Goal: Information Seeking & Learning: Learn about a topic

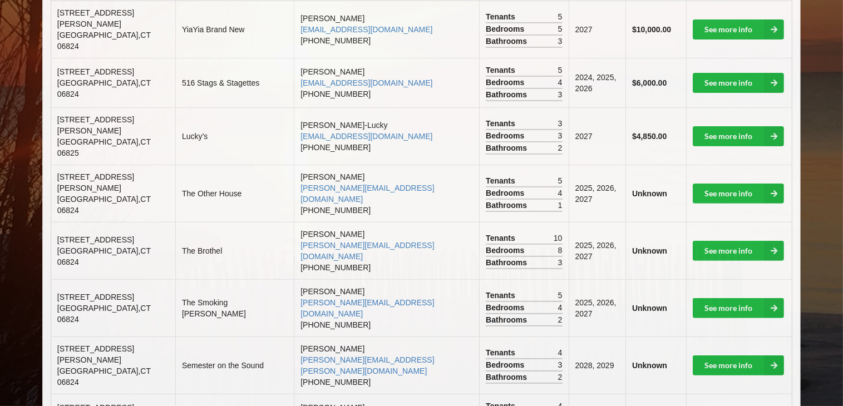
scroll to position [353, 0]
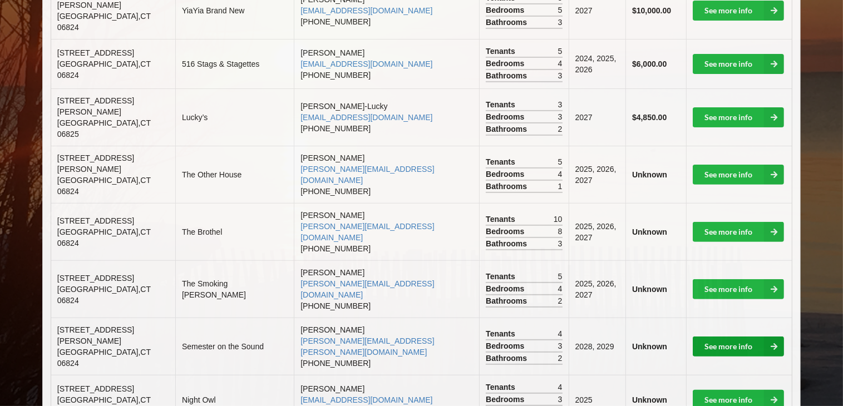
click at [719, 337] on link "See more info" at bounding box center [738, 347] width 91 height 20
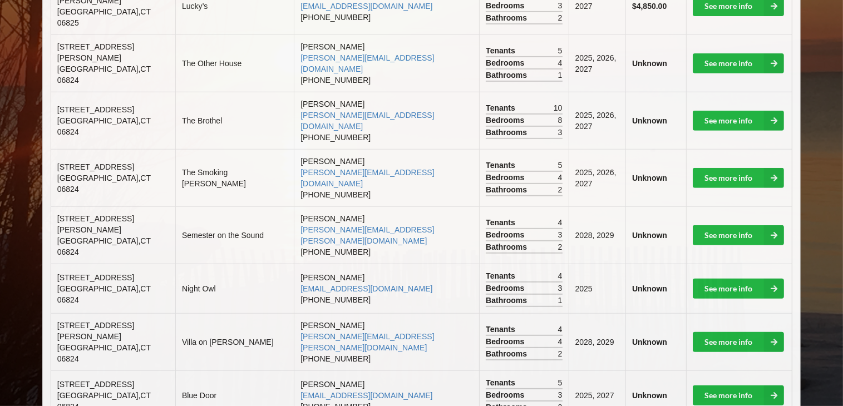
scroll to position [576, 0]
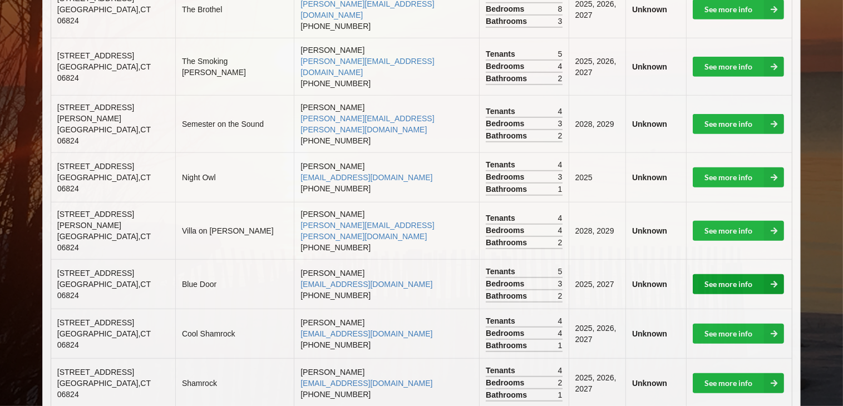
click at [739, 274] on link "See more info" at bounding box center [738, 284] width 91 height 20
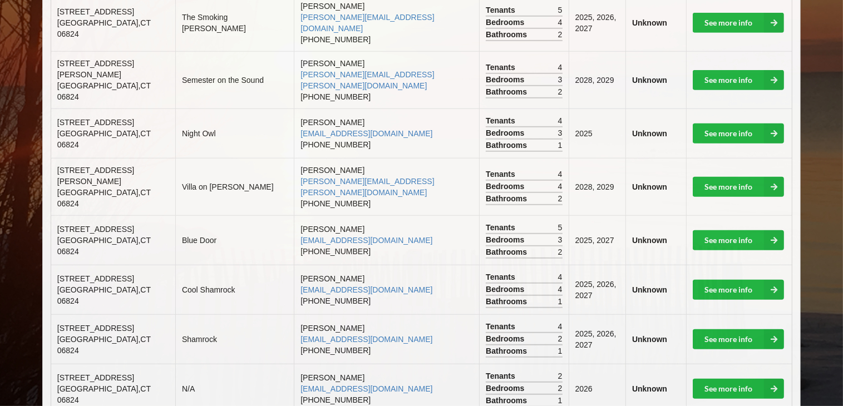
scroll to position [687, 0]
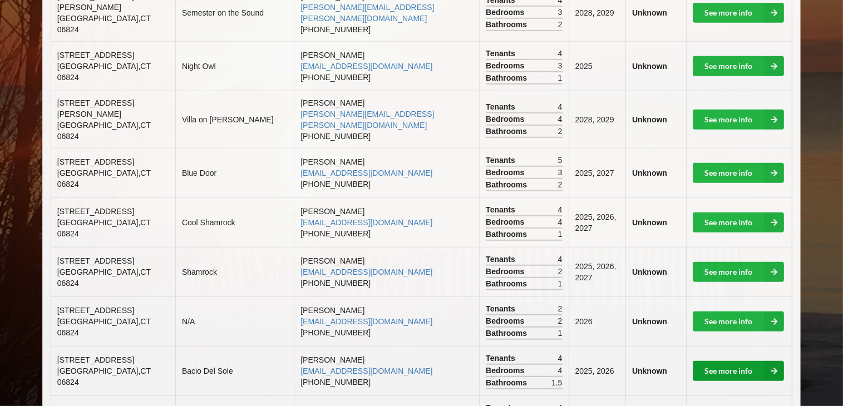
click at [706, 361] on link "See more info" at bounding box center [738, 371] width 91 height 20
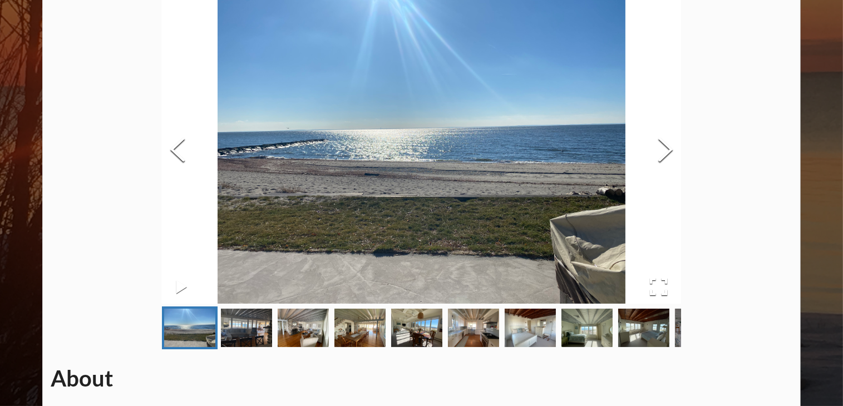
scroll to position [111, 0]
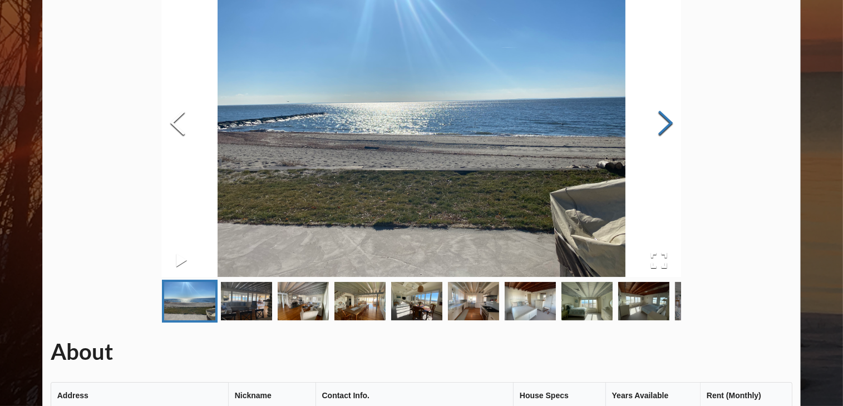
click at [666, 122] on button "Next Slide" at bounding box center [665, 124] width 31 height 101
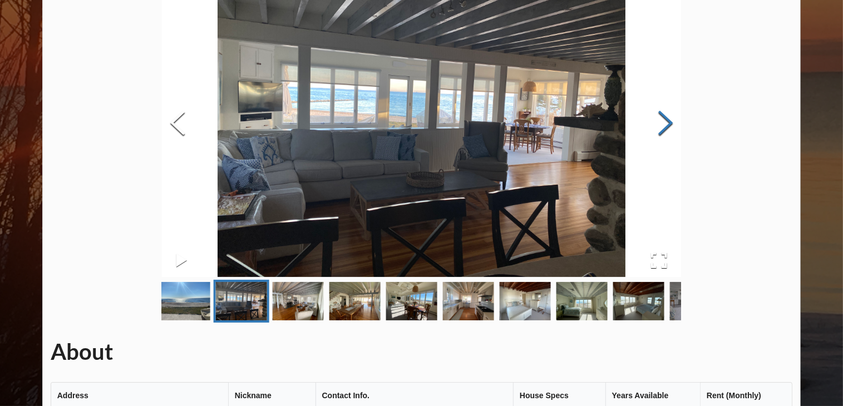
click at [666, 122] on button "Next Slide" at bounding box center [665, 124] width 31 height 101
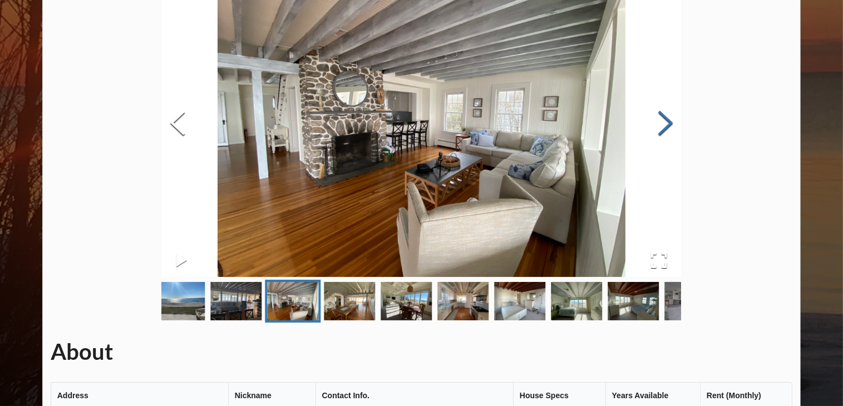
click at [666, 122] on button "Next Slide" at bounding box center [665, 124] width 31 height 101
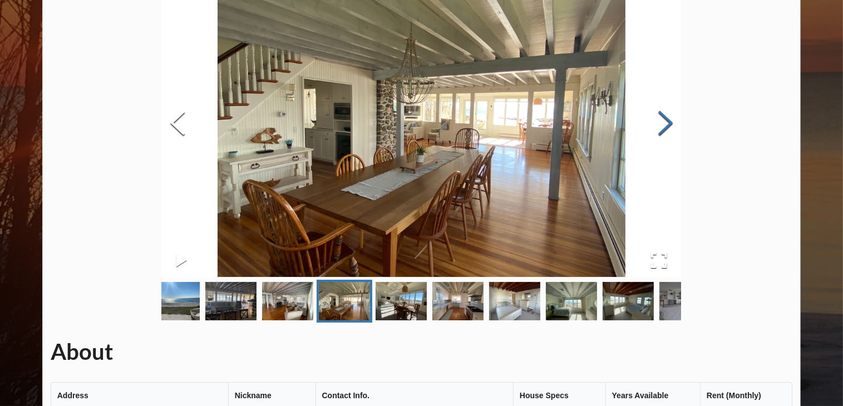
click at [666, 122] on button "Next Slide" at bounding box center [665, 124] width 31 height 101
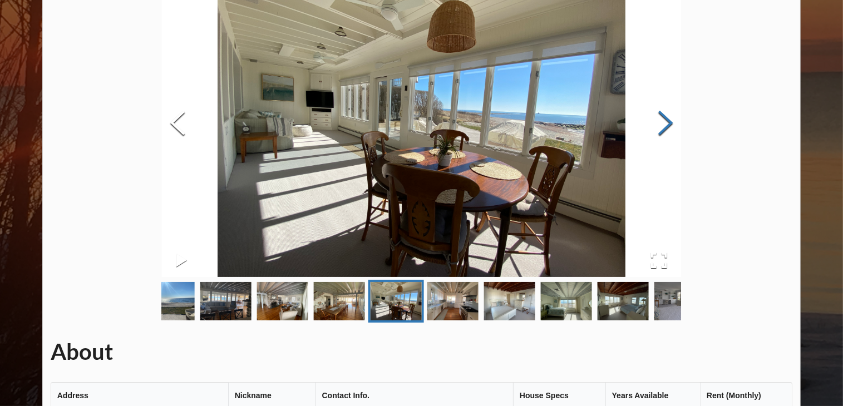
click at [666, 122] on button "Next Slide" at bounding box center [665, 124] width 31 height 101
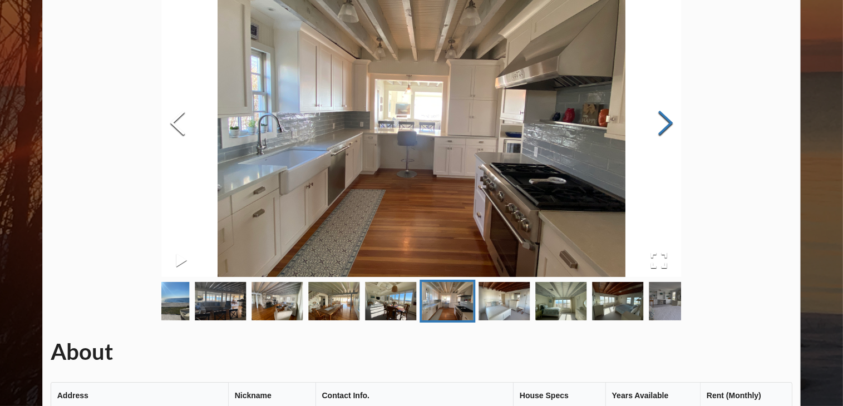
click at [666, 122] on button "Next Slide" at bounding box center [665, 124] width 31 height 101
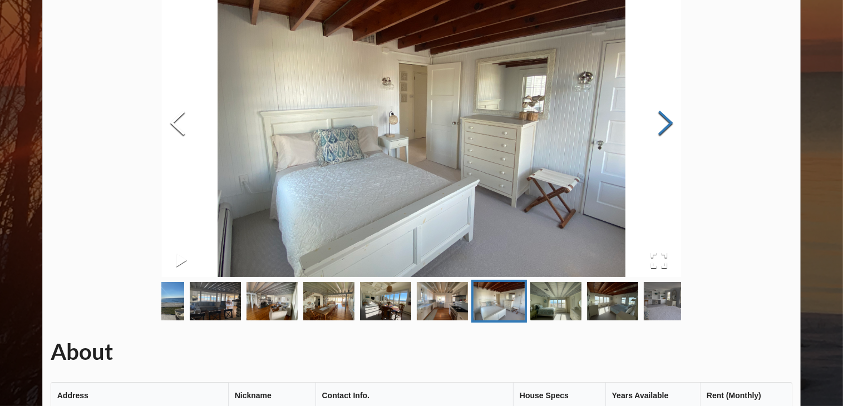
click at [666, 122] on button "Next Slide" at bounding box center [665, 124] width 31 height 101
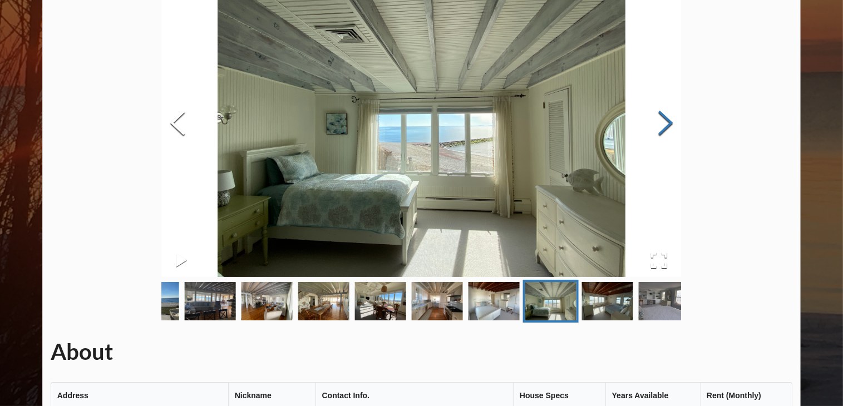
click at [666, 122] on button "Next Slide" at bounding box center [665, 124] width 31 height 101
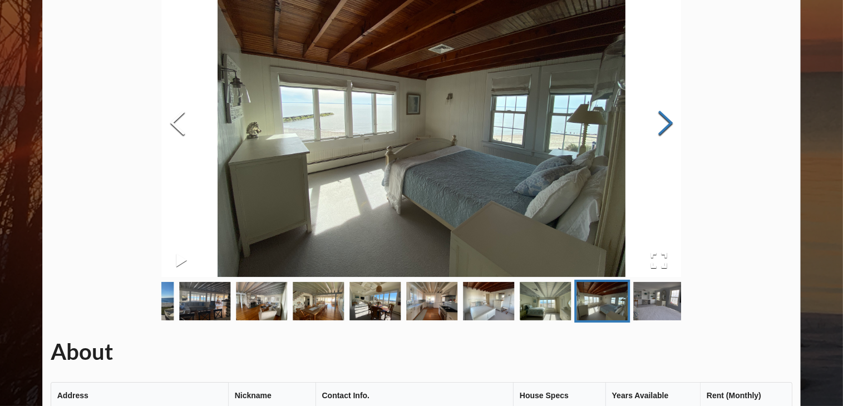
click at [666, 122] on button "Next Slide" at bounding box center [665, 124] width 31 height 101
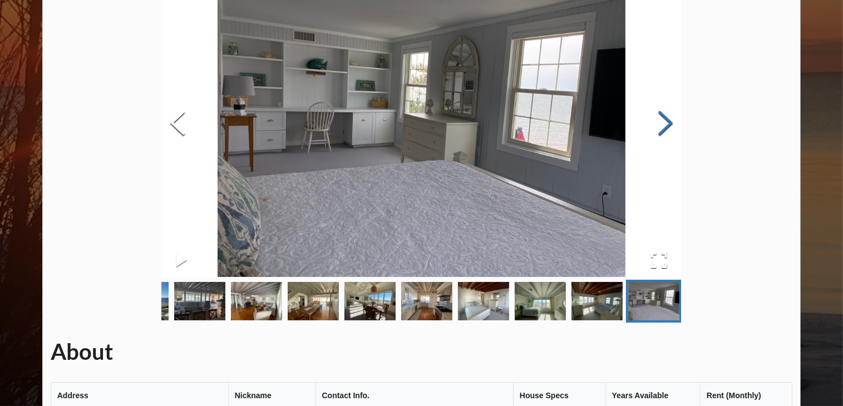
click at [666, 122] on button "Next Slide" at bounding box center [665, 124] width 31 height 101
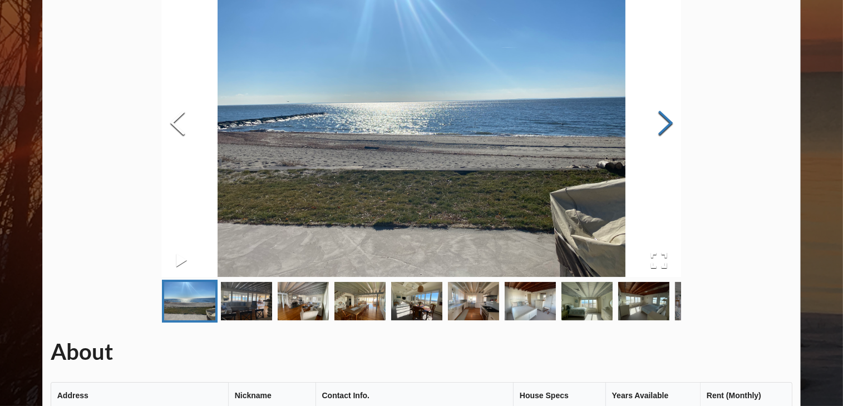
click at [666, 122] on button "Next Slide" at bounding box center [665, 124] width 31 height 101
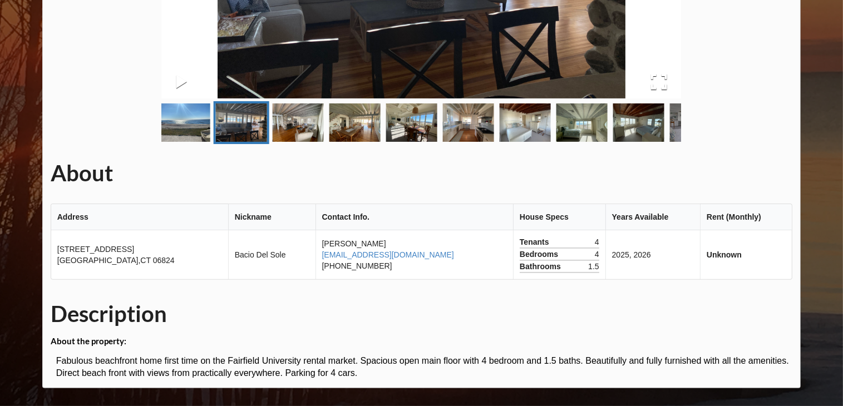
scroll to position [293, 0]
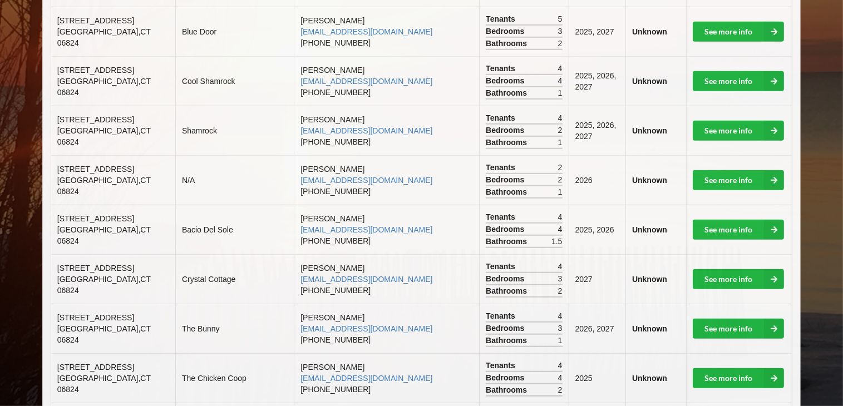
scroll to position [910, 0]
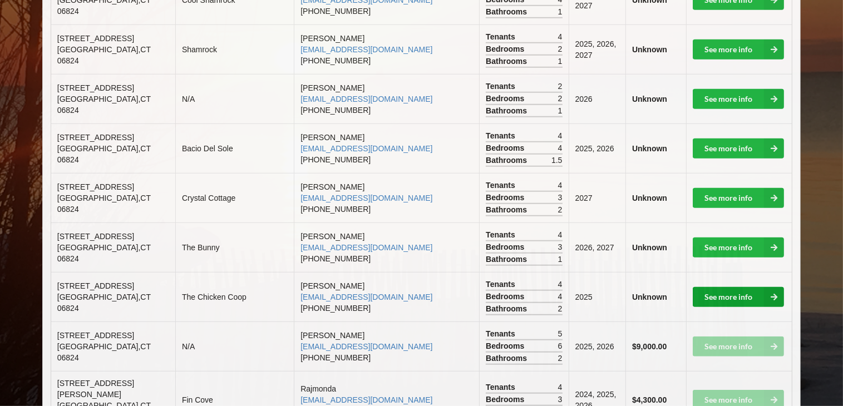
click at [715, 287] on link "See more info" at bounding box center [738, 297] width 91 height 20
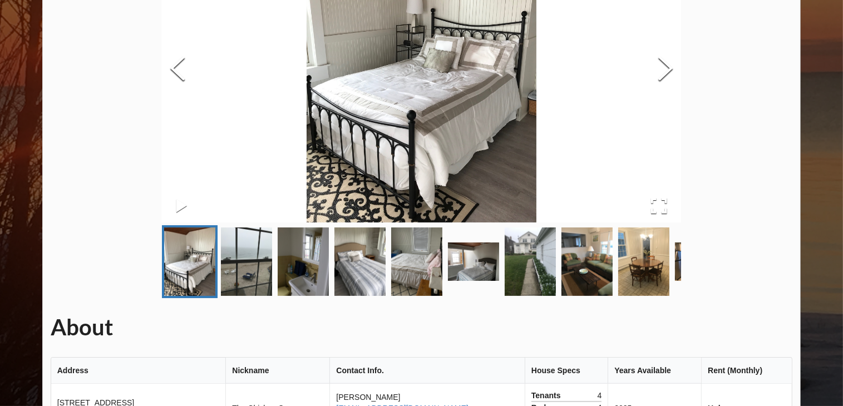
scroll to position [167, 0]
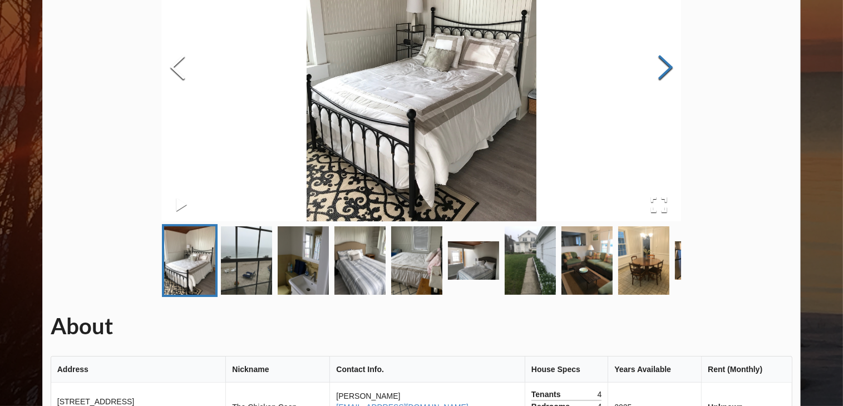
click at [665, 70] on button "Next Slide" at bounding box center [665, 68] width 31 height 101
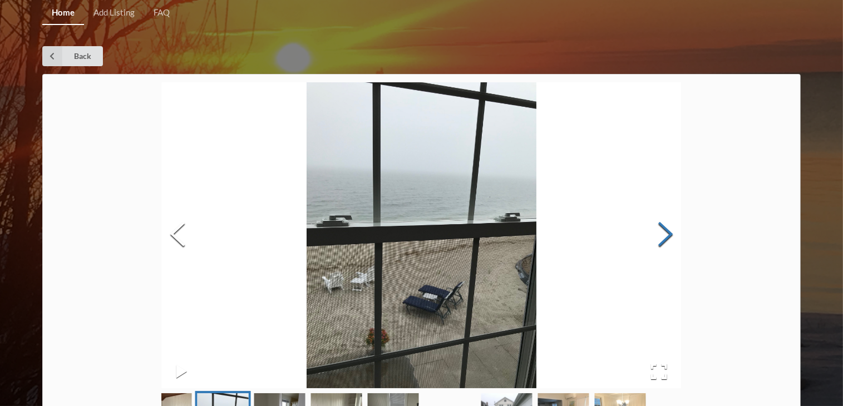
scroll to position [0, 0]
click at [664, 228] on button "Next Slide" at bounding box center [665, 235] width 31 height 101
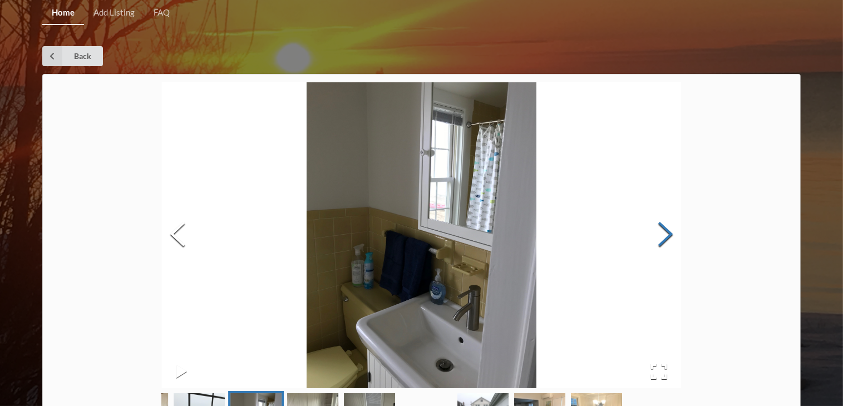
click at [664, 228] on button "Next Slide" at bounding box center [665, 235] width 31 height 101
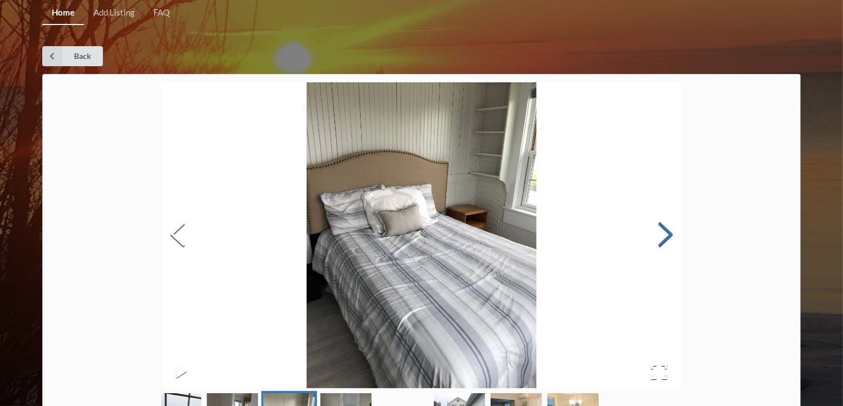
click at [664, 228] on button "Next Slide" at bounding box center [665, 235] width 31 height 101
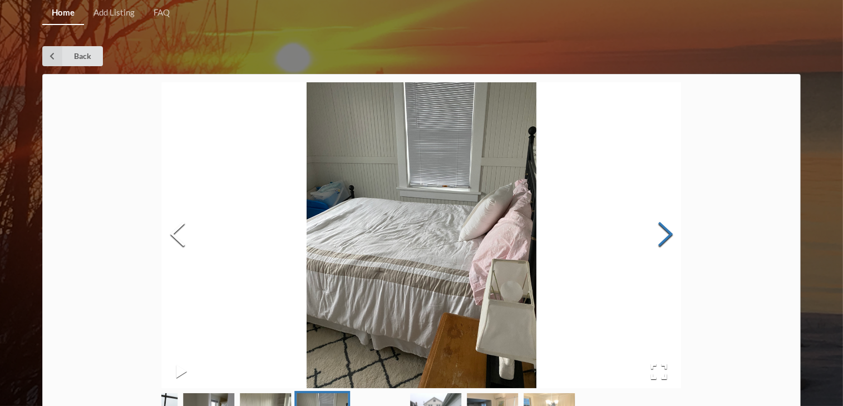
click at [664, 228] on button "Next Slide" at bounding box center [665, 235] width 31 height 101
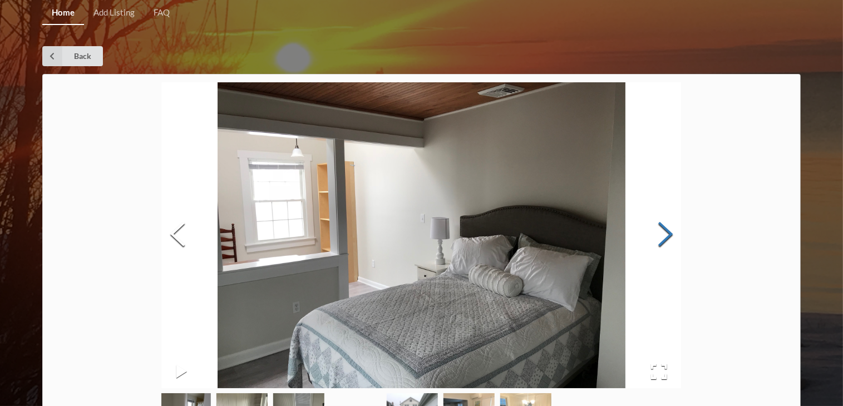
click at [664, 228] on button "Next Slide" at bounding box center [665, 235] width 31 height 101
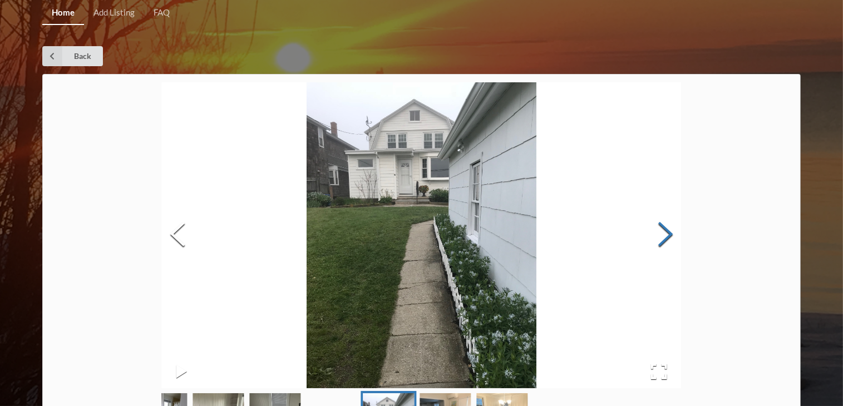
click at [664, 228] on button "Next Slide" at bounding box center [665, 235] width 31 height 101
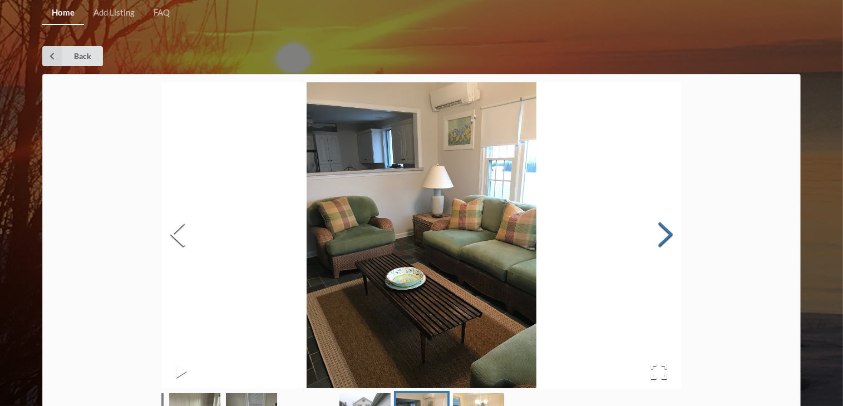
click at [664, 228] on button "Next Slide" at bounding box center [665, 235] width 31 height 101
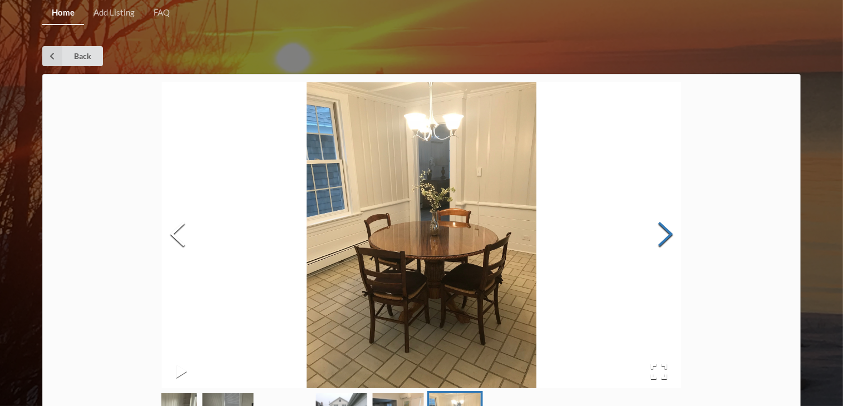
click at [664, 228] on button "Next Slide" at bounding box center [665, 235] width 31 height 101
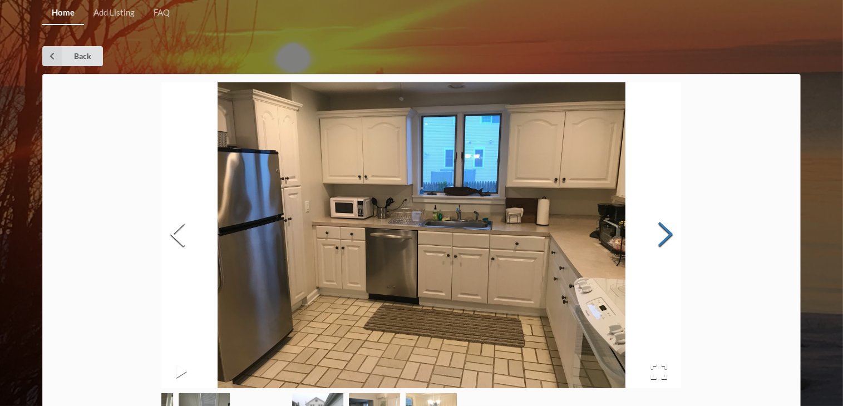
click at [664, 228] on button "Next Slide" at bounding box center [665, 235] width 31 height 101
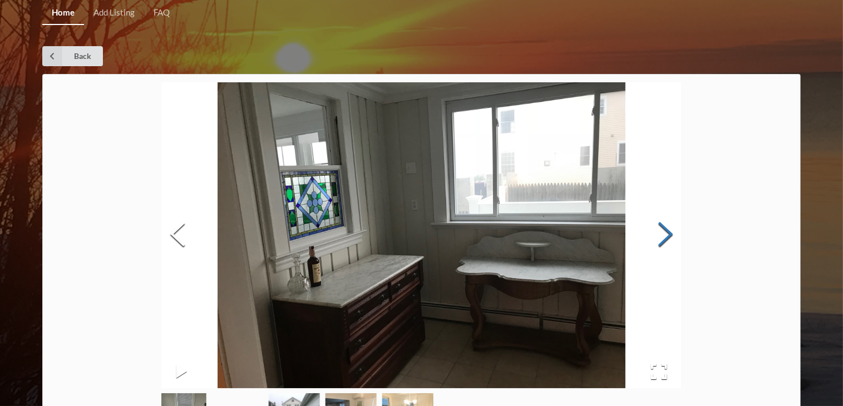
click at [664, 228] on button "Next Slide" at bounding box center [665, 235] width 31 height 101
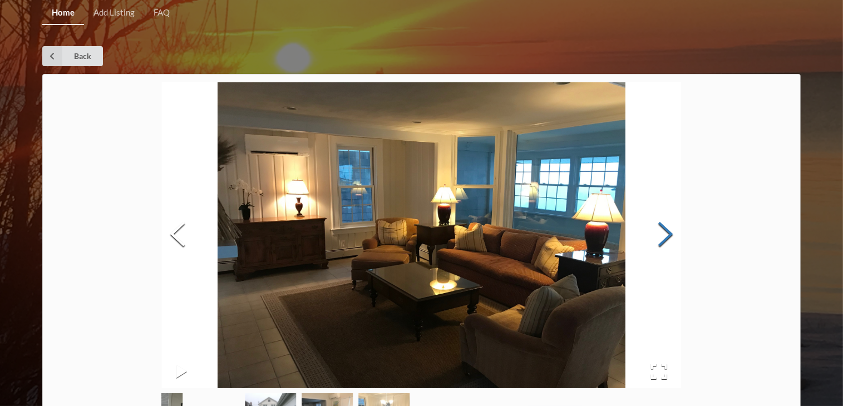
click at [664, 228] on button "Next Slide" at bounding box center [665, 235] width 31 height 101
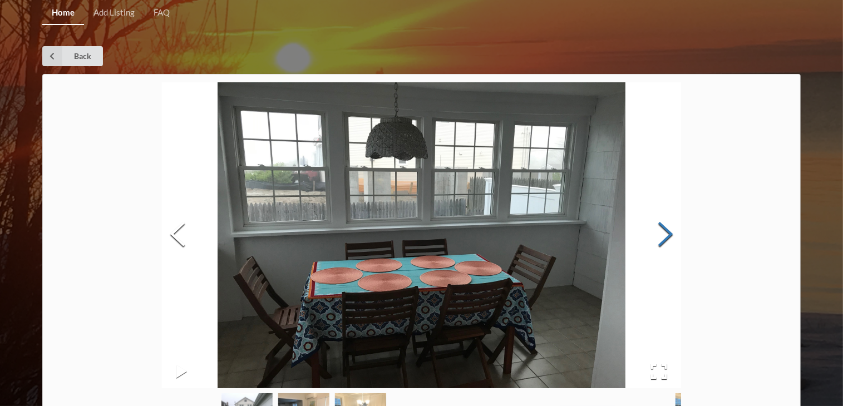
click at [664, 227] on button "Next Slide" at bounding box center [665, 235] width 31 height 101
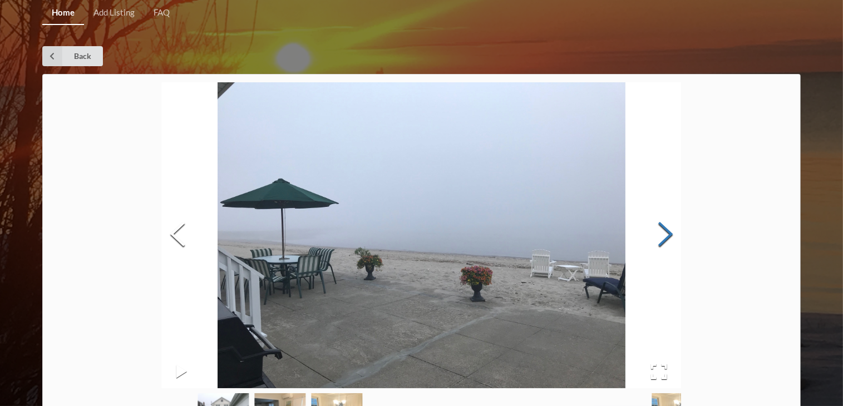
click at [664, 227] on button "Next Slide" at bounding box center [665, 235] width 31 height 101
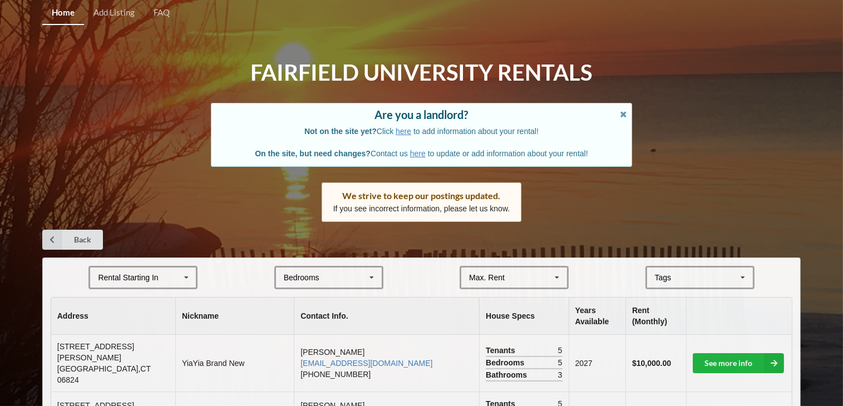
scroll to position [910, 0]
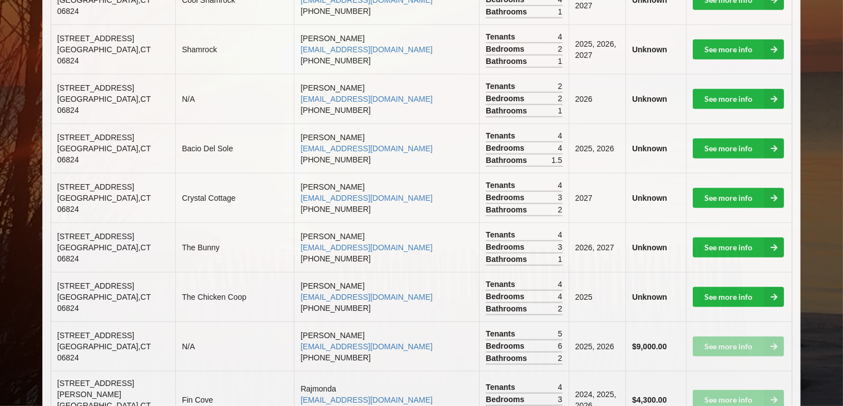
click at [734, 322] on td "See more info" at bounding box center [739, 347] width 106 height 50
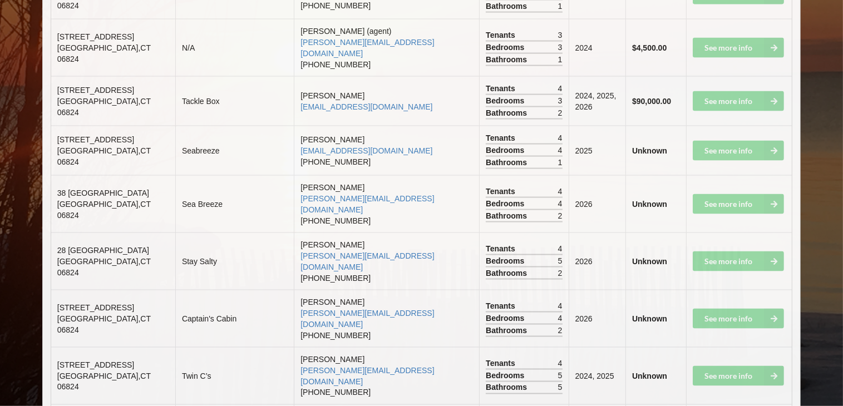
scroll to position [1745, 0]
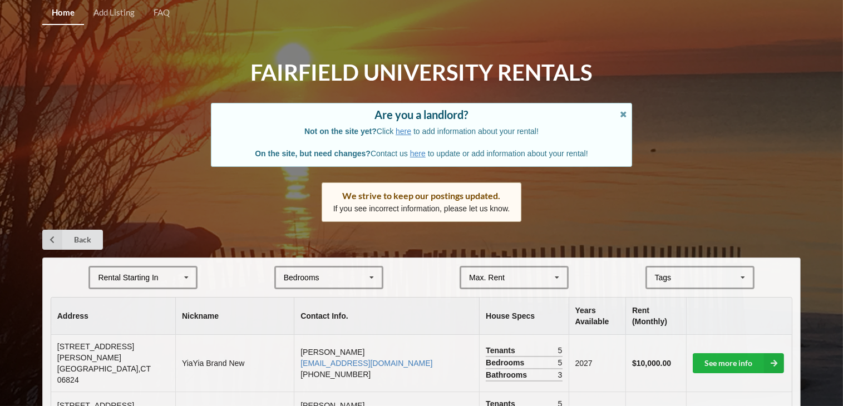
click at [371, 277] on icon at bounding box center [372, 278] width 17 height 21
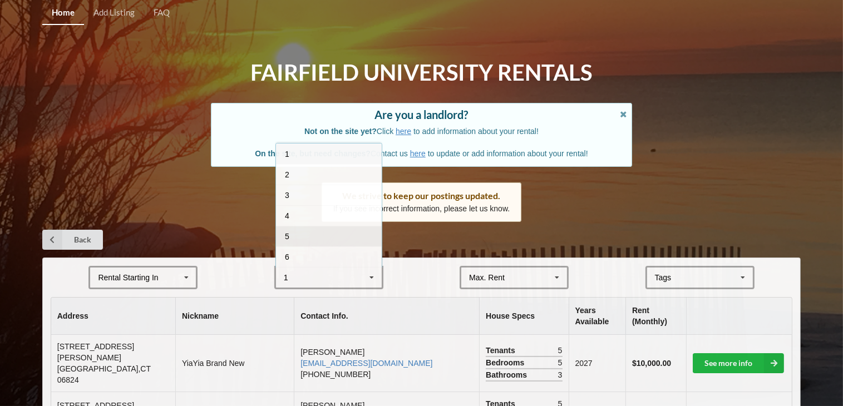
click at [307, 234] on div "5" at bounding box center [329, 236] width 106 height 21
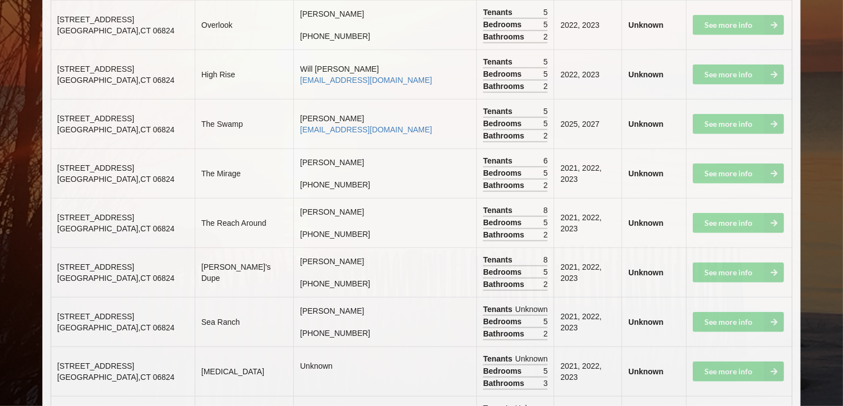
scroll to position [922, 0]
